Goal: Information Seeking & Learning: Learn about a topic

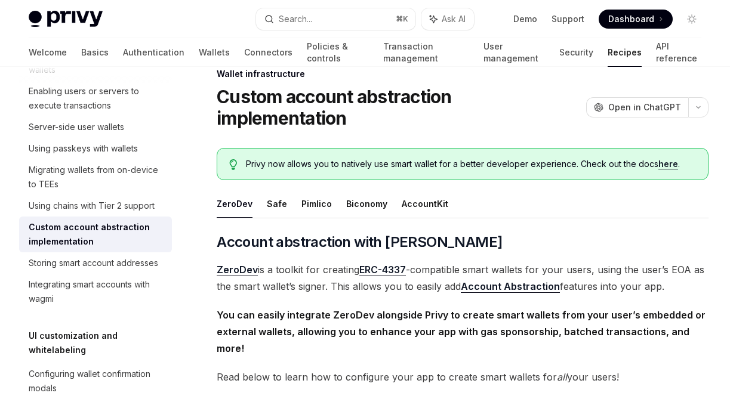
scroll to position [26, 0]
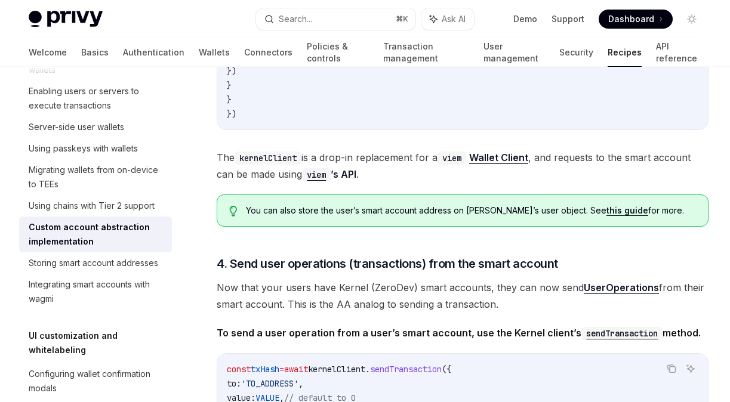
scroll to position [2192, 0]
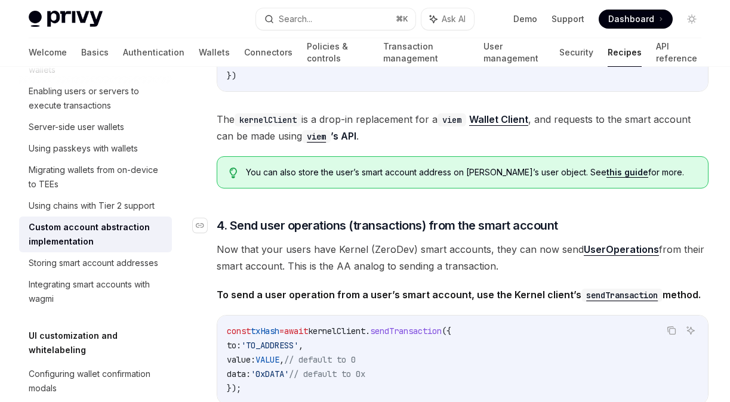
click at [255, 221] on span "4. Send user operations (transactions) from the smart account" at bounding box center [387, 225] width 341 height 17
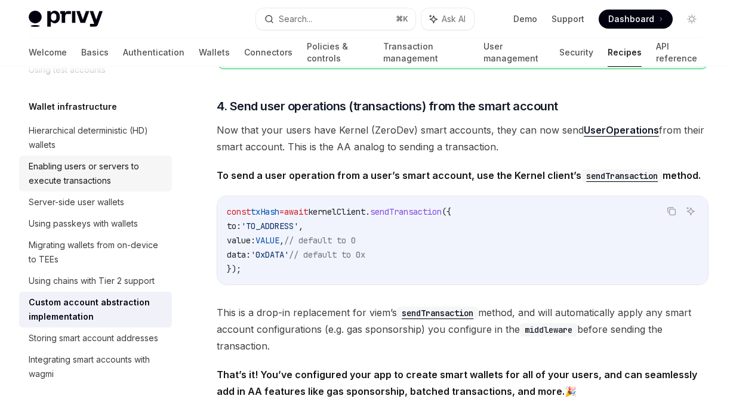
scroll to position [266, 0]
click at [199, 57] on link "Wallets" at bounding box center [214, 52] width 31 height 29
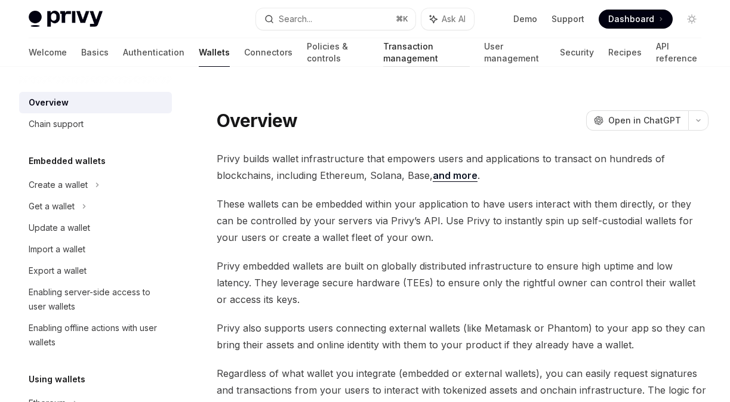
click at [385, 48] on link "Transaction management" at bounding box center [426, 52] width 87 height 29
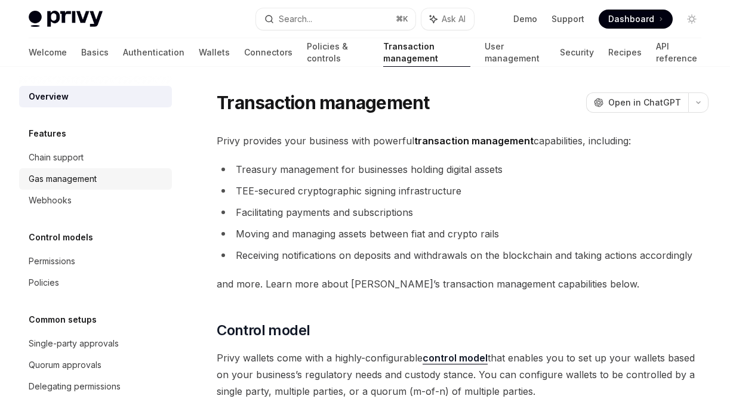
click at [75, 177] on div "Gas management" at bounding box center [63, 179] width 68 height 14
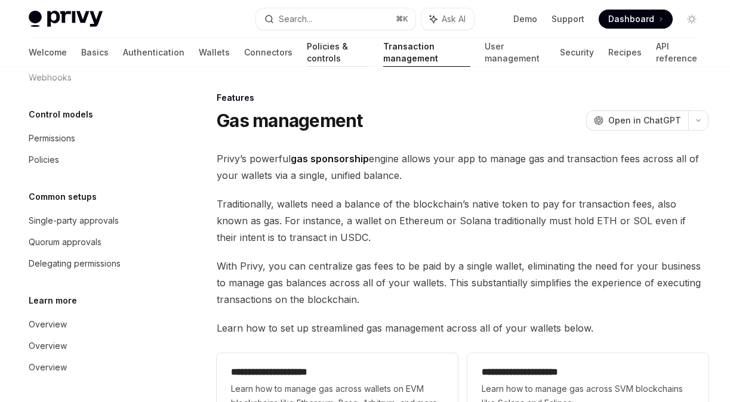
click at [307, 53] on link "Policies & controls" at bounding box center [338, 52] width 62 height 29
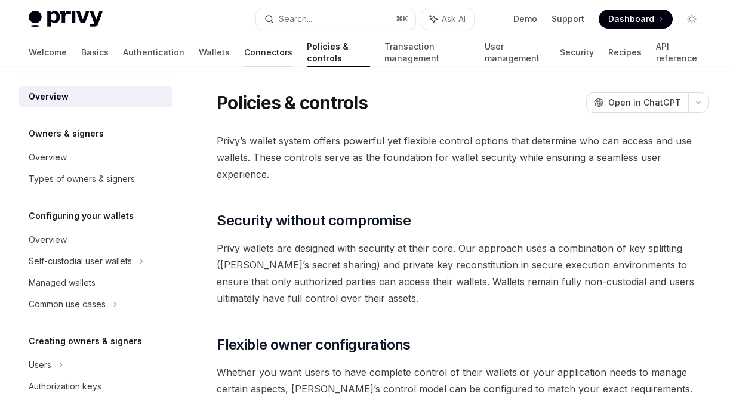
click at [244, 55] on link "Connectors" at bounding box center [268, 52] width 48 height 29
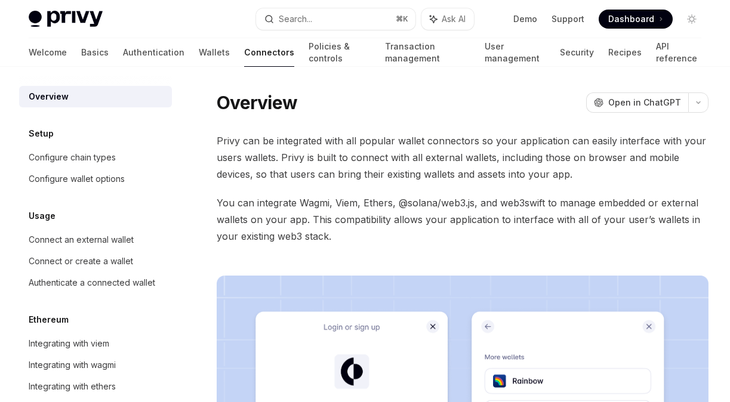
click at [136, 54] on div "Welcome Basics Authentication Wallets Connectors Policies & controls Transactio…" at bounding box center [365, 52] width 672 height 29
click at [199, 55] on link "Wallets" at bounding box center [214, 52] width 31 height 29
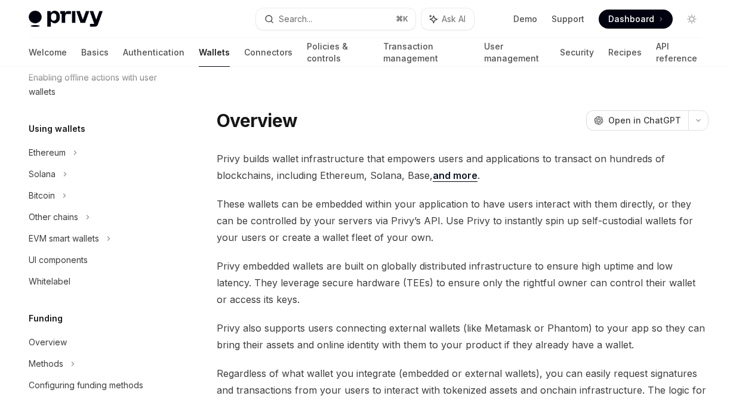
scroll to position [311, 0]
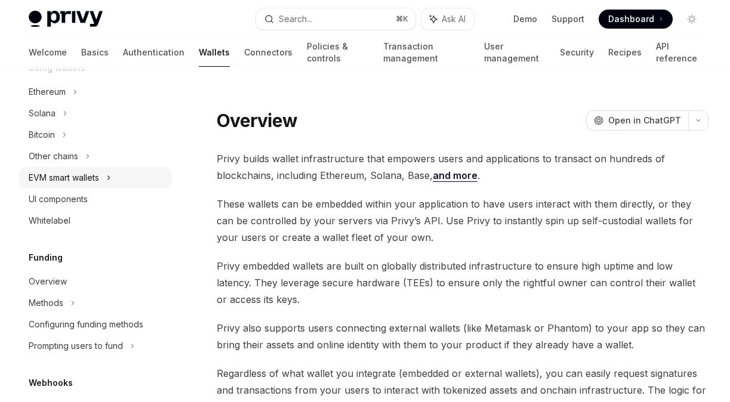
click at [94, 177] on div "EVM smart wallets" at bounding box center [64, 178] width 70 height 14
type textarea "*"
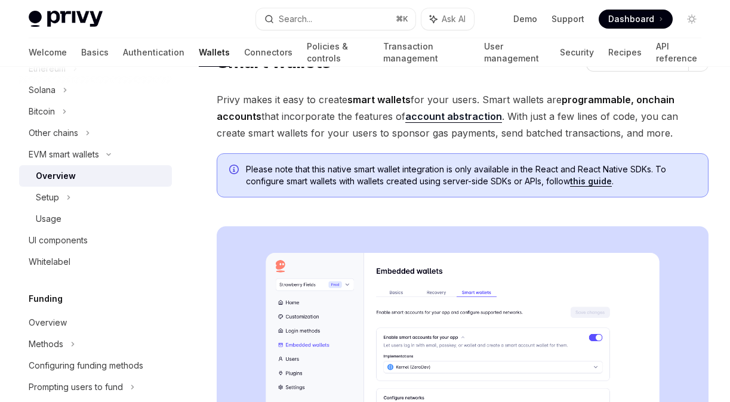
scroll to position [63, 0]
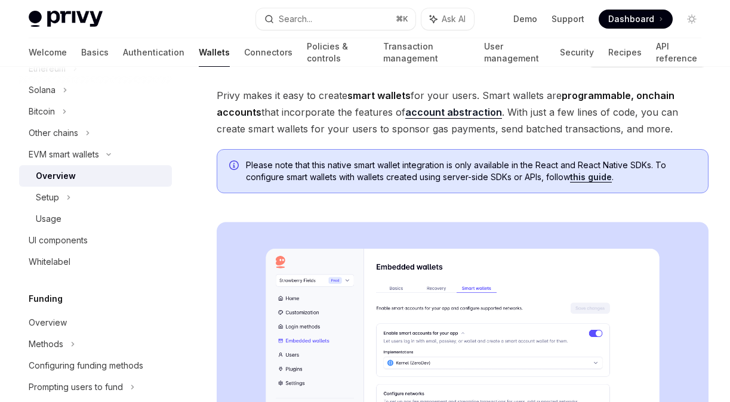
click at [436, 116] on link "account abstraction" at bounding box center [453, 112] width 97 height 13
click at [357, 16] on button "Search... ⌘ K" at bounding box center [335, 18] width 159 height 21
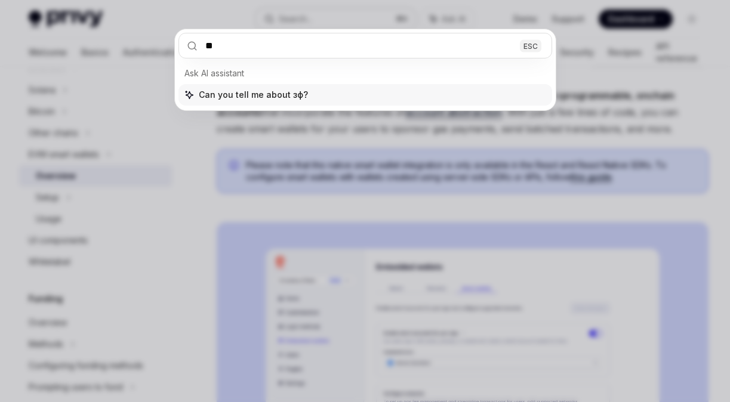
type input "*"
type input "*********"
type textarea "*"
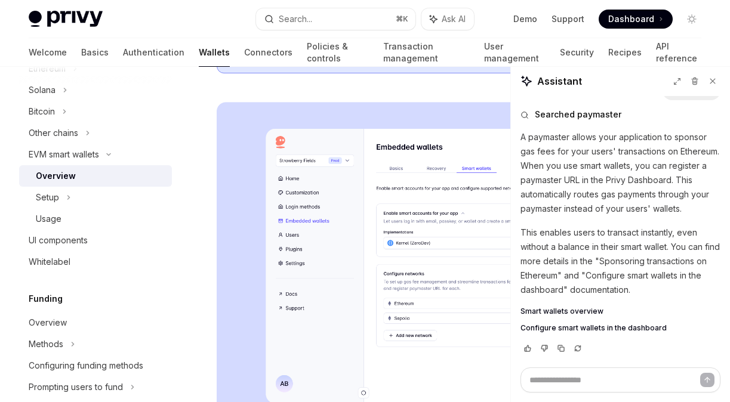
scroll to position [193, 0]
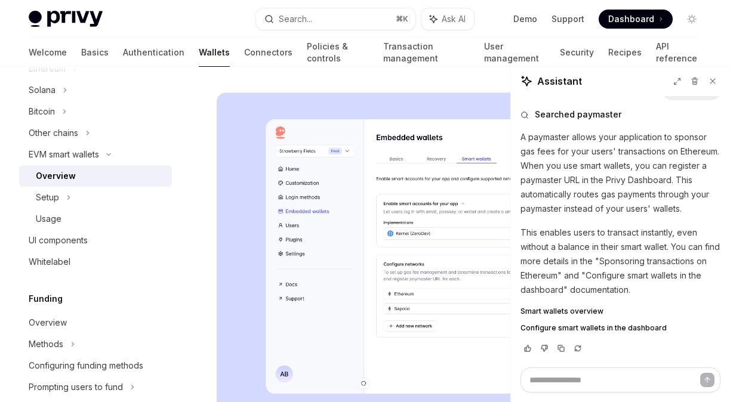
type textarea "*"
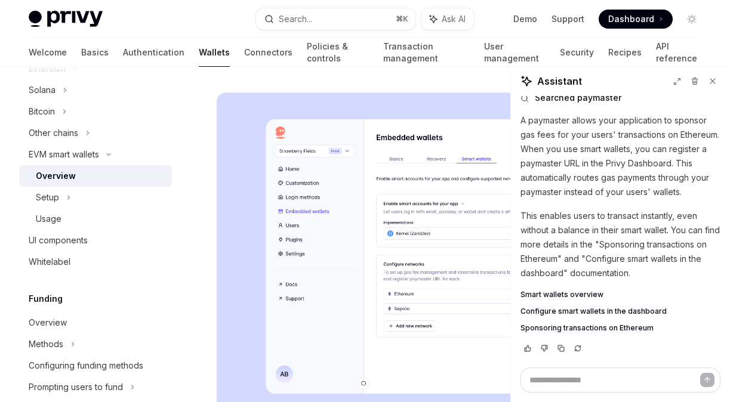
scroll to position [217, 0]
